Goal: Information Seeking & Learning: Find specific page/section

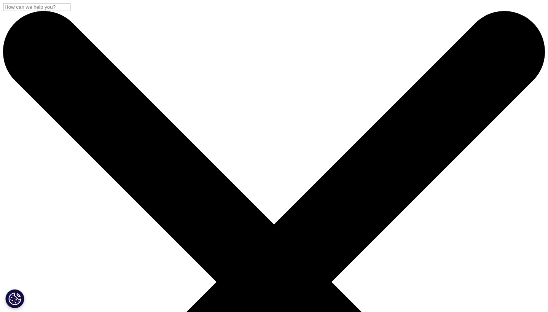
click at [70, 11] on input "Zoeken" at bounding box center [36, 7] width 67 height 8
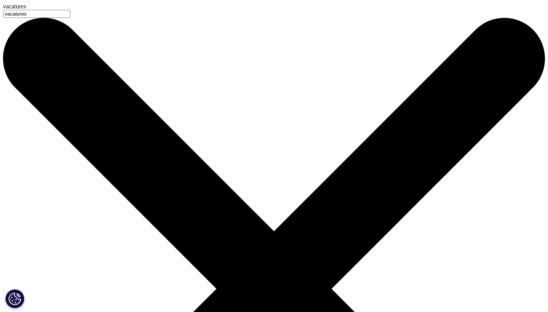
type input "vacatures"
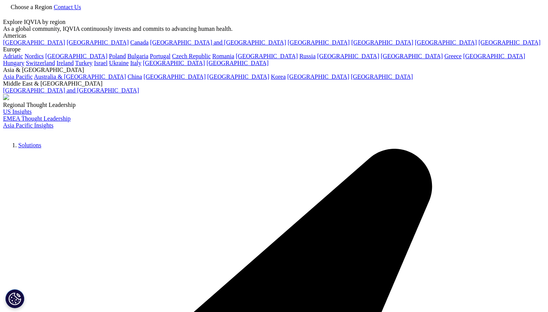
type input "vacatures"
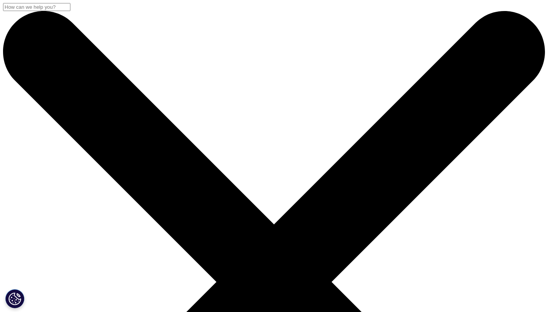
drag, startPoint x: 107, startPoint y: 121, endPoint x: 46, endPoint y: 120, distance: 61.3
